Goal: Information Seeking & Learning: Learn about a topic

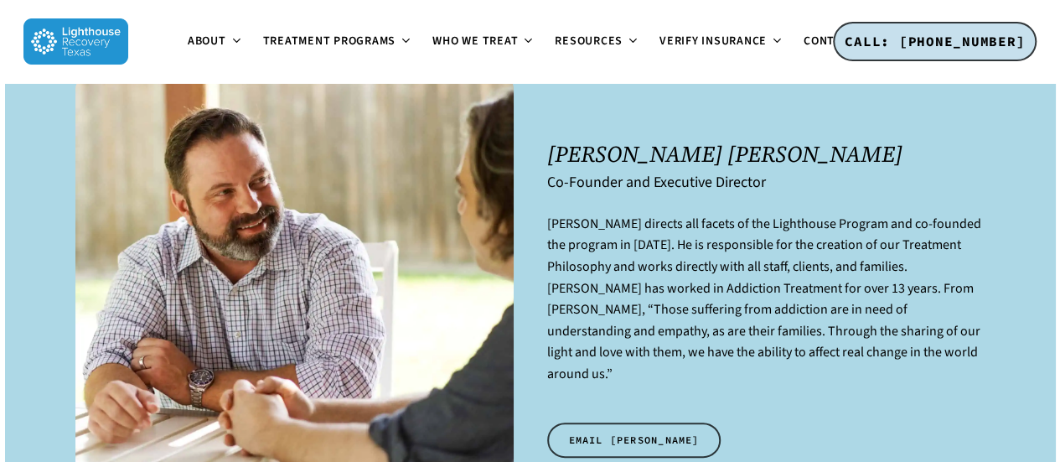
scroll to position [60, 0]
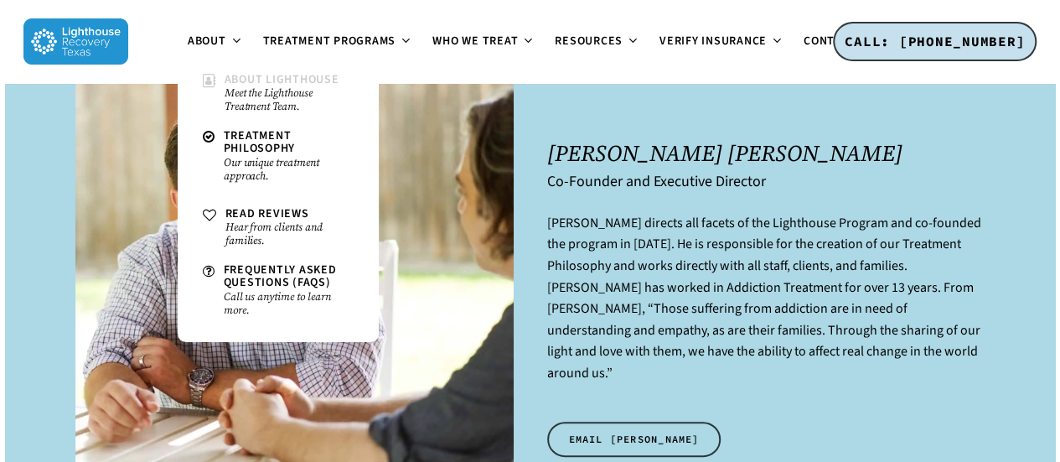
click at [237, 85] on span "About Lighthouse" at bounding box center [282, 79] width 115 height 17
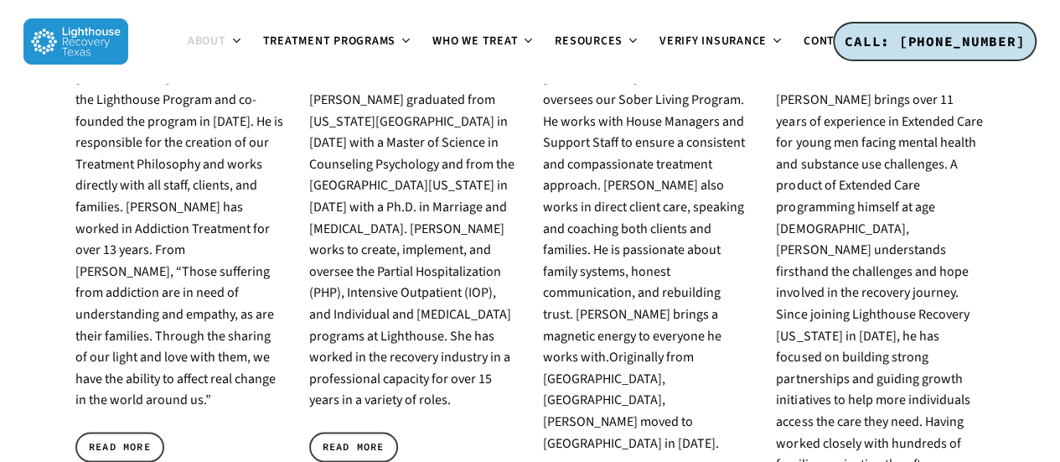
scroll to position [947, 0]
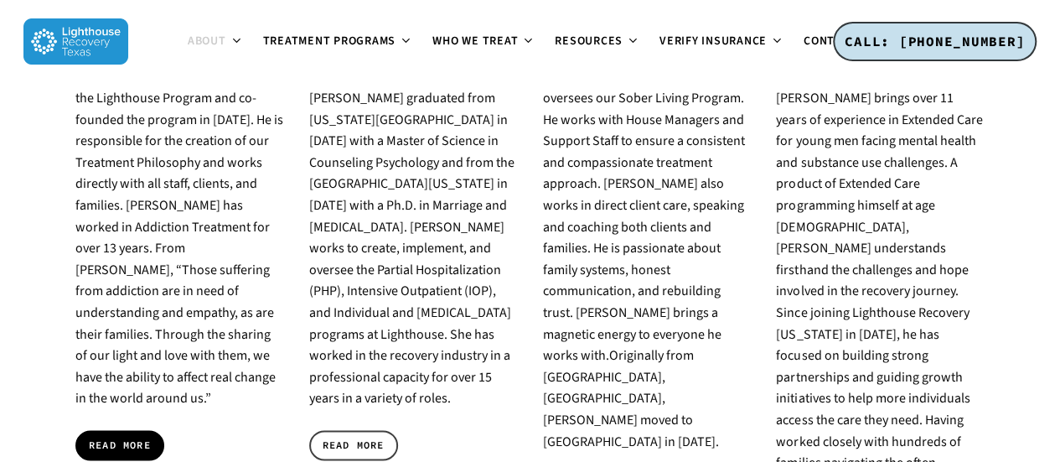
click at [112, 430] on link "READ MORE" at bounding box center [119, 445] width 89 height 30
